Goal: Information Seeking & Learning: Learn about a topic

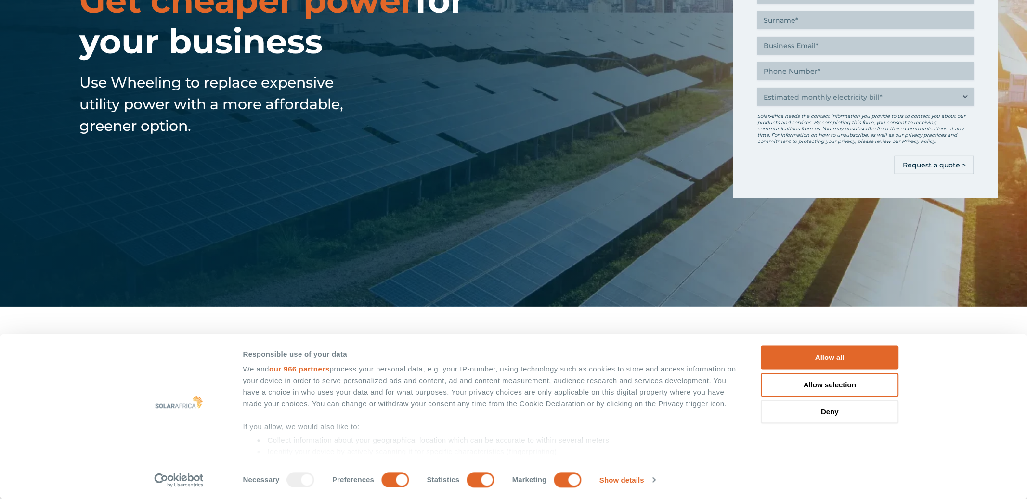
scroll to position [193, 0]
click at [803, 412] on button "Deny" at bounding box center [830, 412] width 138 height 24
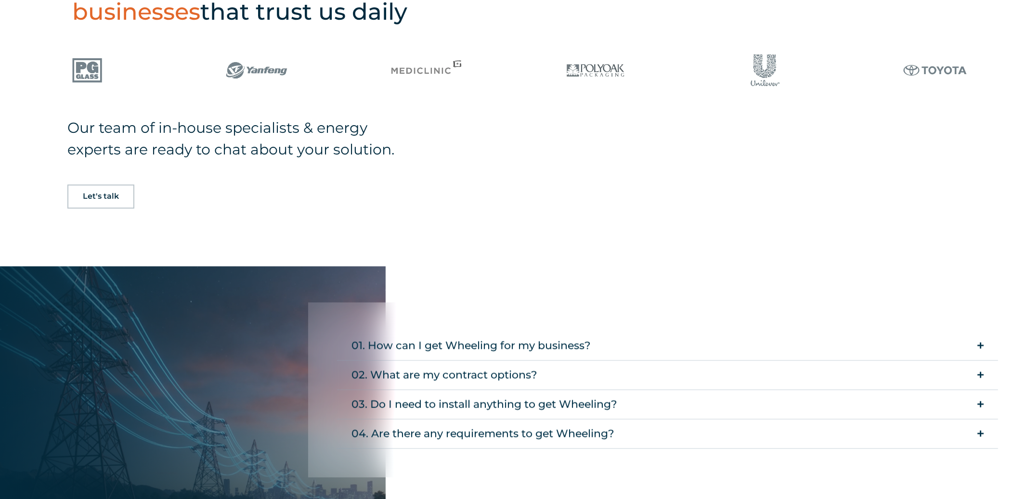
scroll to position [1520, 0]
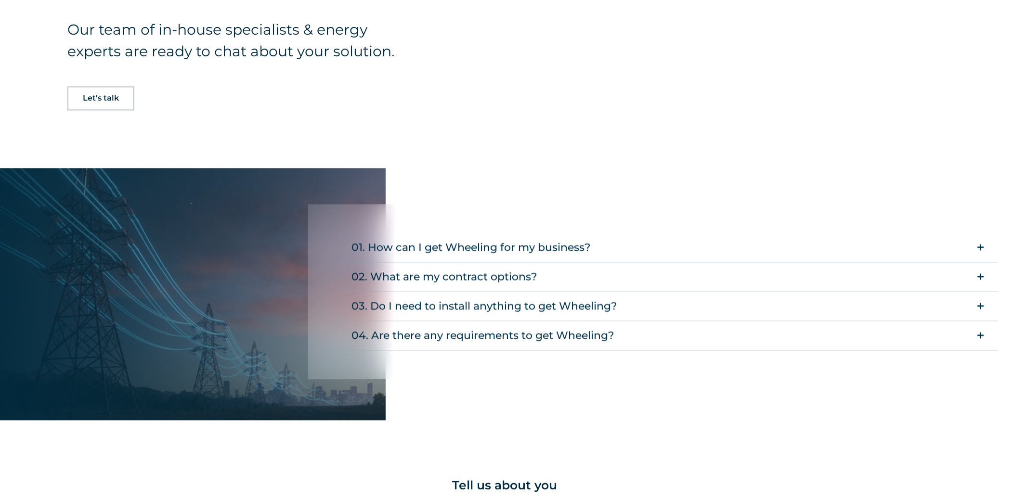
click at [429, 248] on div "01. How can I get Wheeling for my business?" at bounding box center [470, 247] width 239 height 19
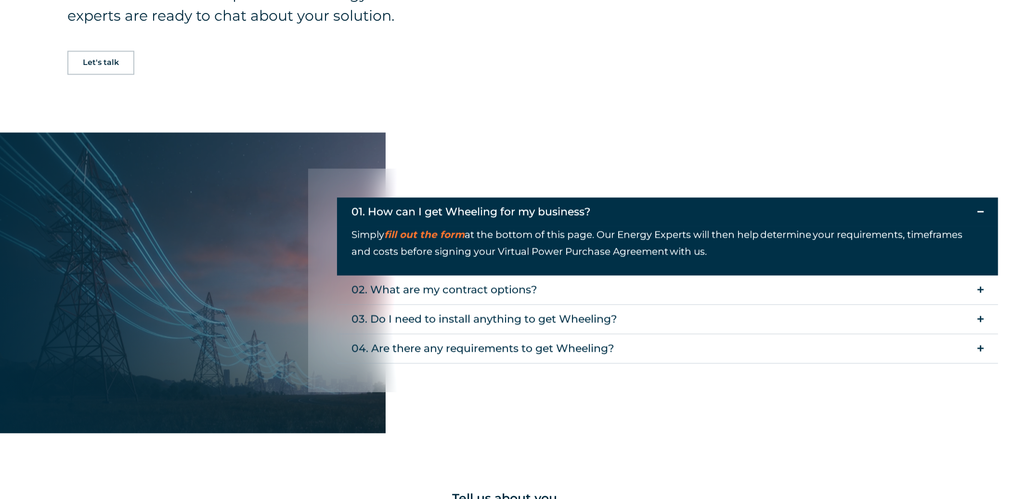
scroll to position [1560, 0]
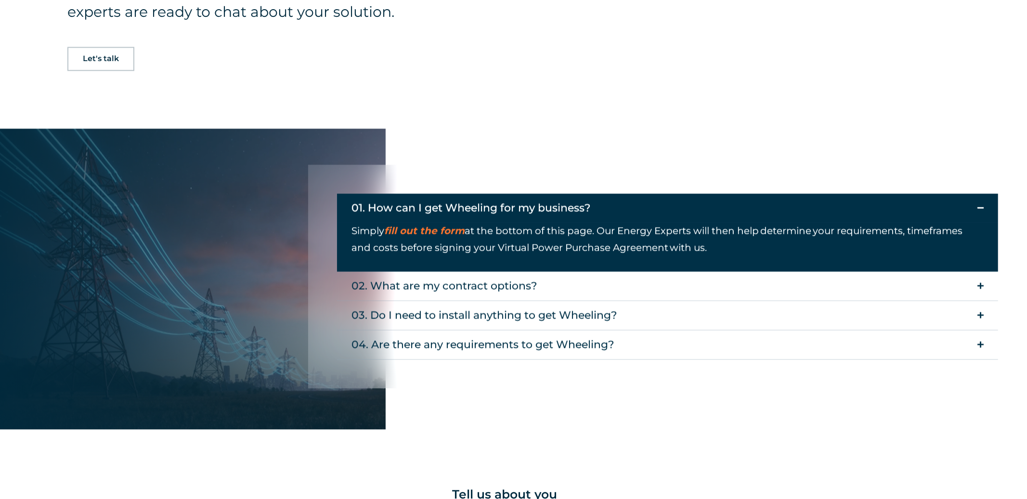
click at [476, 288] on div "02. What are my contract options?" at bounding box center [444, 285] width 186 height 19
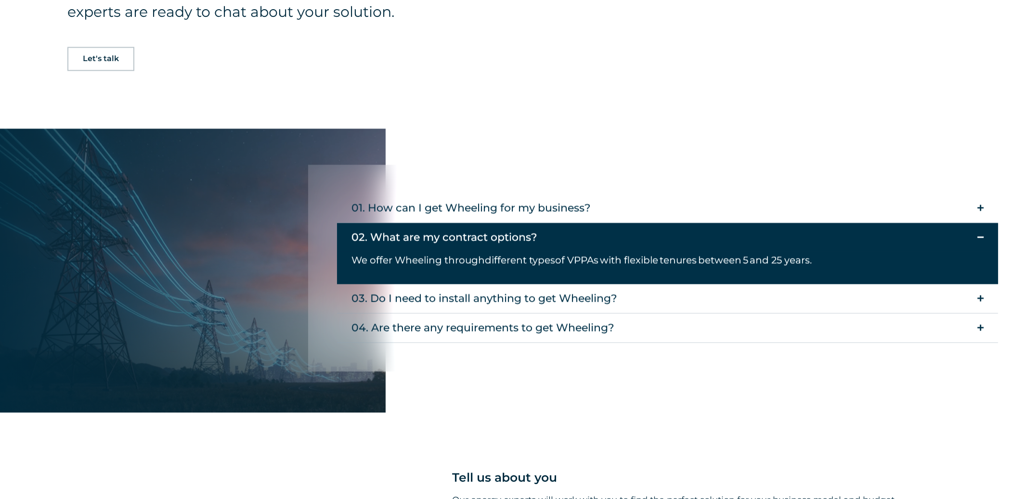
click at [478, 293] on div "03. Do I need to install anything to get Wheeling?" at bounding box center [484, 298] width 266 height 19
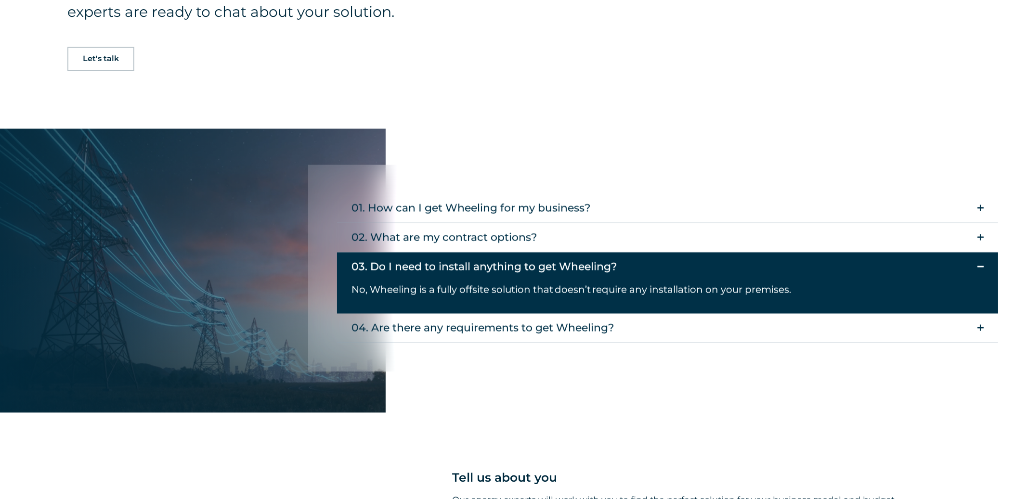
click at [504, 329] on div "04. Are there any requirements to get Wheeling?" at bounding box center [482, 327] width 263 height 19
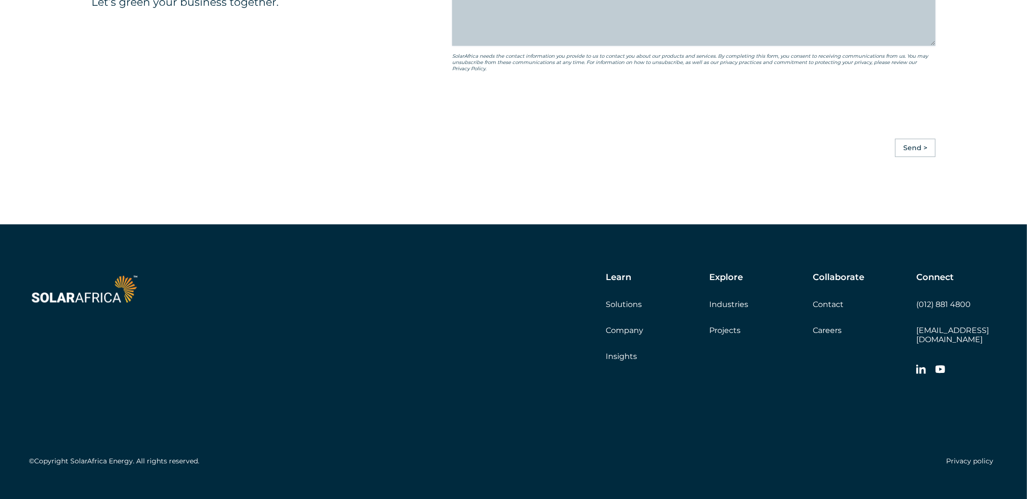
scroll to position [2225, 0]
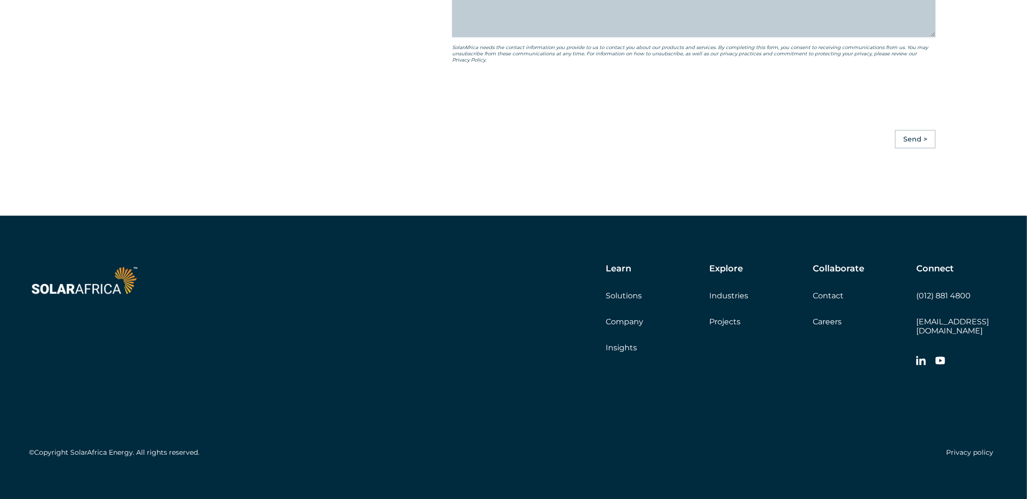
click at [626, 291] on link "Solutions" at bounding box center [623, 295] width 36 height 9
